Goal: Information Seeking & Learning: Learn about a topic

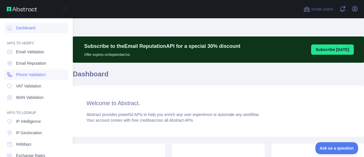
click at [22, 73] on span "Phone Validation" at bounding box center [31, 75] width 30 height 6
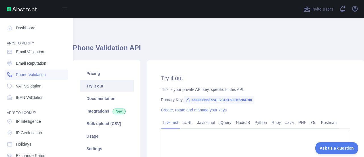
type textarea "**********"
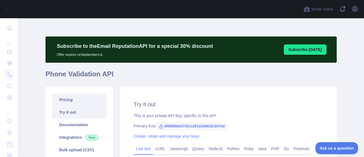
click at [85, 100] on link "Pricing" at bounding box center [79, 99] width 54 height 13
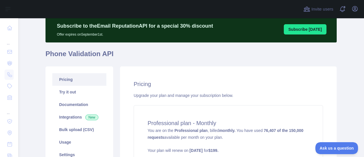
scroll to position [57, 0]
